Goal: Task Accomplishment & Management: Manage account settings

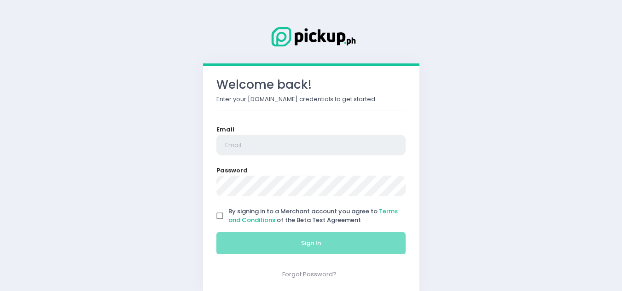
click at [232, 140] on input "email" at bounding box center [311, 145] width 190 height 21
type input "[EMAIL_ADDRESS][DOMAIN_NAME]"
click at [220, 214] on input "By signing in to a Merchant account you agree to Terms and Conditions of the Be…" at bounding box center [219, 216] width 17 height 17
checkbox input "true"
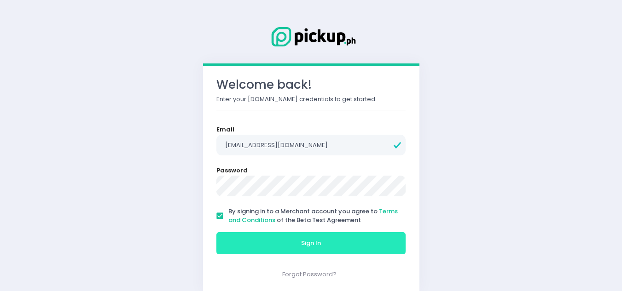
click at [265, 248] on button "Sign In" at bounding box center [311, 243] width 190 height 22
